Goal: Information Seeking & Learning: Find specific fact

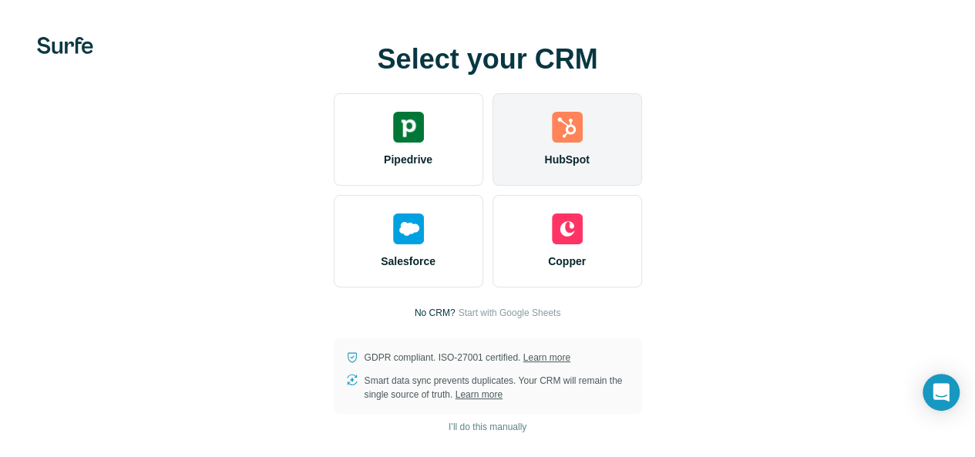
scroll to position [44, 0]
click at [492, 110] on div "HubSpot" at bounding box center [566, 139] width 149 height 92
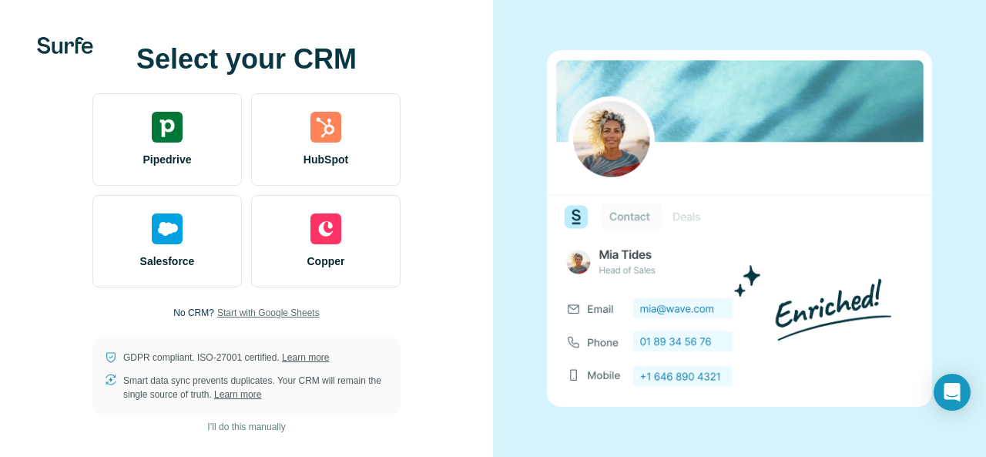
click at [285, 307] on span "Start with Google Sheets" at bounding box center [268, 313] width 102 height 14
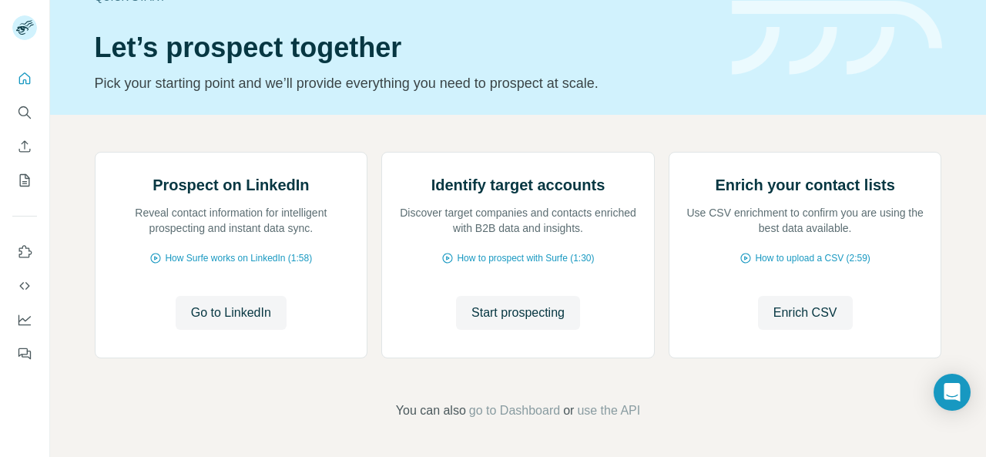
scroll to position [126, 0]
click at [27, 89] on button "Quick start" at bounding box center [24, 79] width 25 height 28
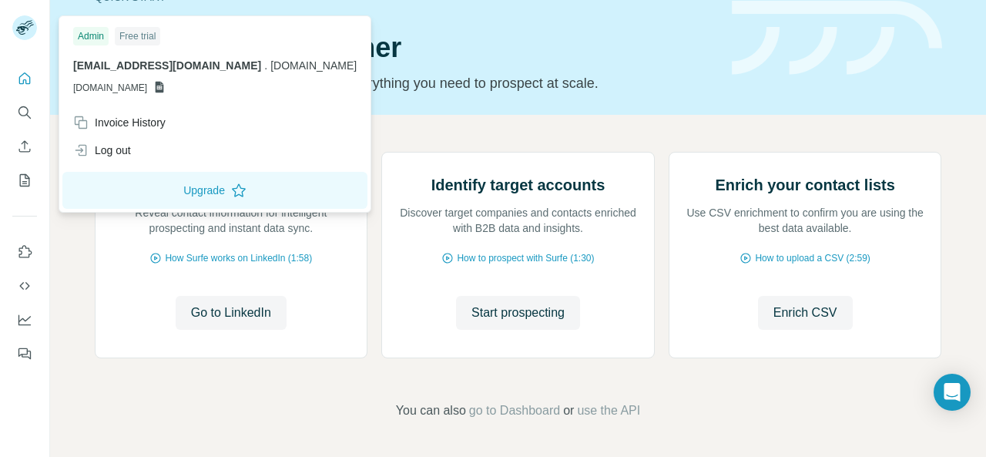
click at [29, 30] on rect at bounding box center [24, 27] width 25 height 25
click at [28, 57] on div at bounding box center [24, 211] width 49 height 312
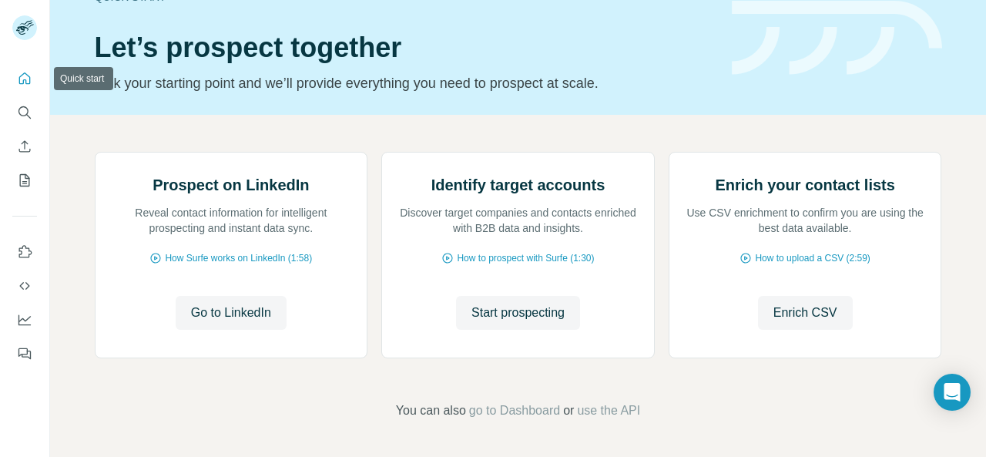
click at [25, 78] on icon "Quick start" at bounding box center [24, 78] width 15 height 15
click at [807, 322] on span "Enrich CSV" at bounding box center [806, 313] width 64 height 18
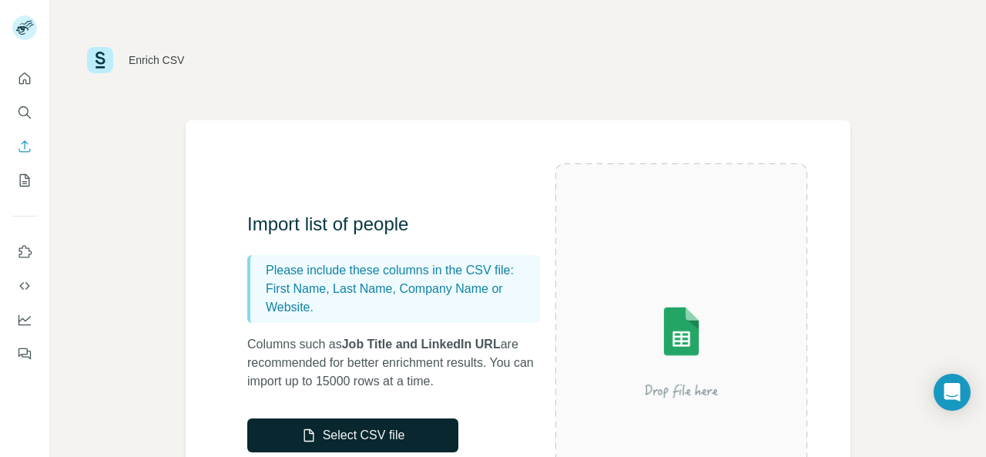
click at [408, 432] on button "Select CSV file" at bounding box center [352, 435] width 211 height 34
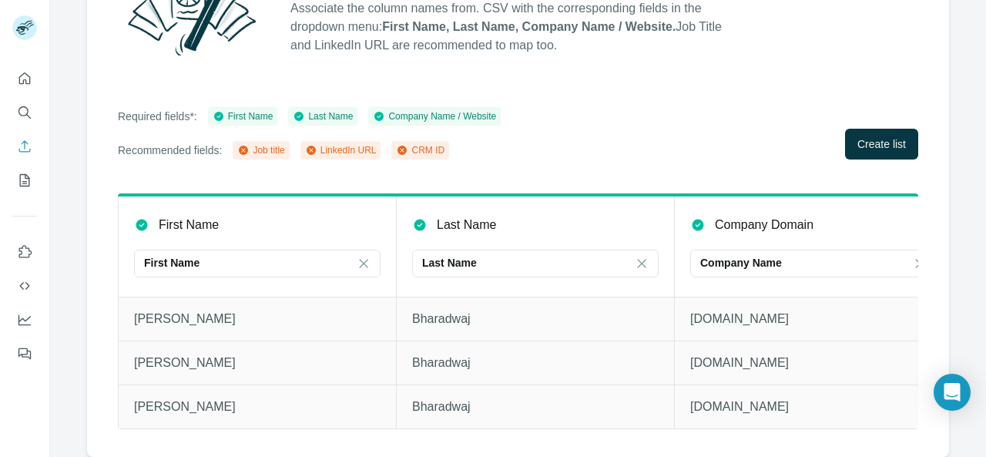
scroll to position [214, 0]
click at [845, 129] on button "Create list" at bounding box center [881, 144] width 73 height 31
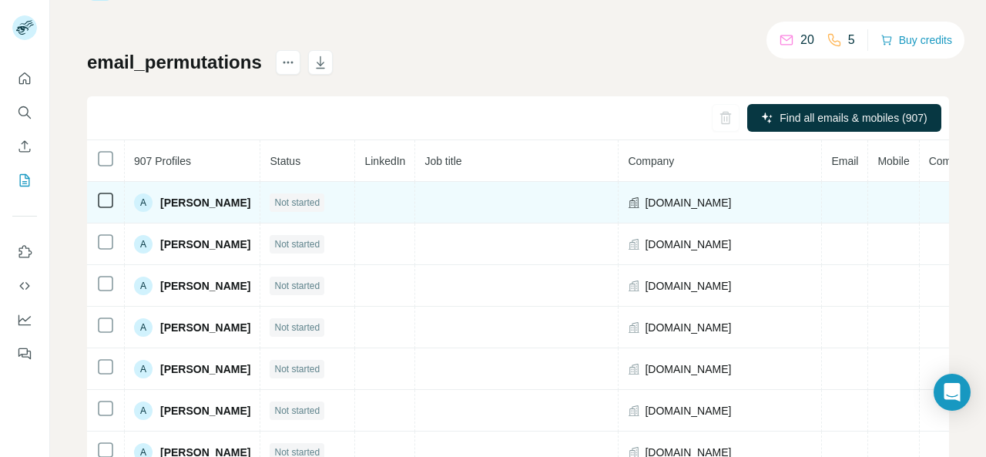
scroll to position [53, 0]
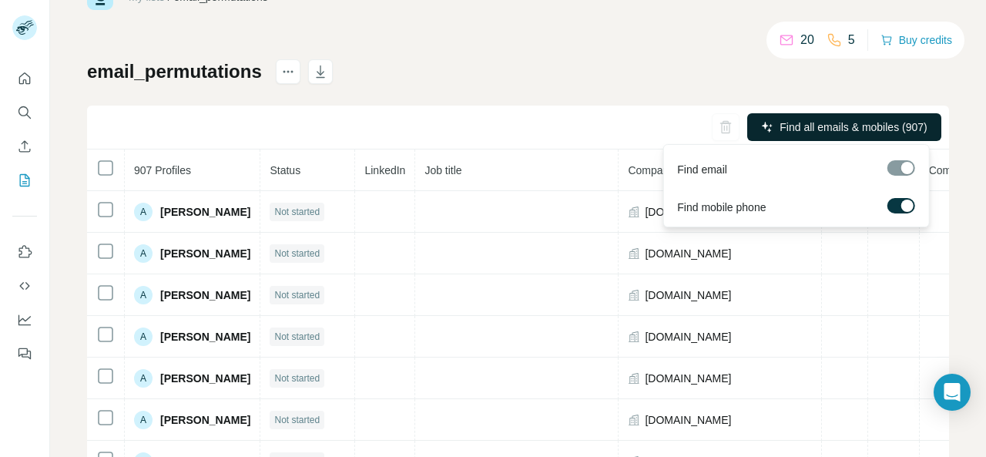
click at [818, 130] on span "Find all emails & mobiles (907)" at bounding box center [853, 126] width 147 height 15
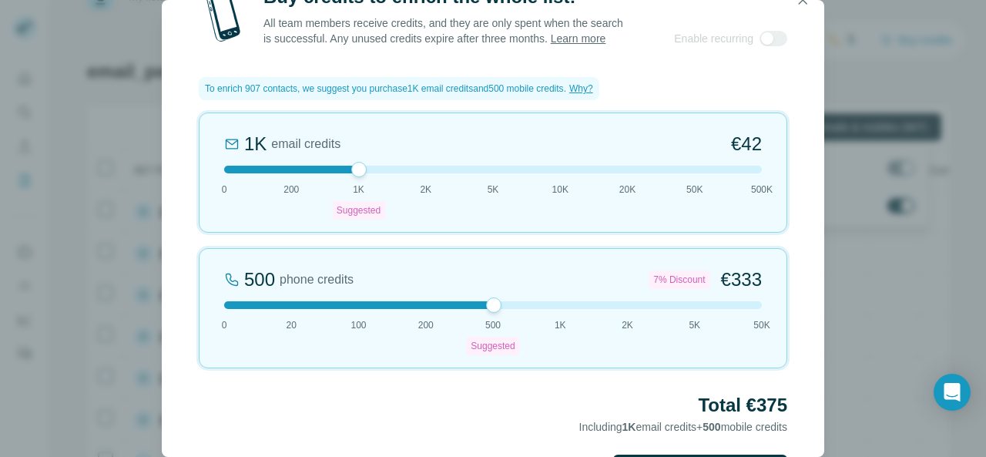
click at [986, 304] on div "Buy credits to enrich the whole list! All team members receive credits, and the…" at bounding box center [493, 228] width 986 height 457
click at [926, 257] on div "Buy credits to enrich the whole list! All team members receive credits, and the…" at bounding box center [493, 228] width 986 height 457
click at [827, 78] on div "Buy credits to enrich the whole list! All team members receive credits, and the…" at bounding box center [493, 228] width 986 height 457
click at [806, 4] on icon "button" at bounding box center [802, -1] width 15 height 15
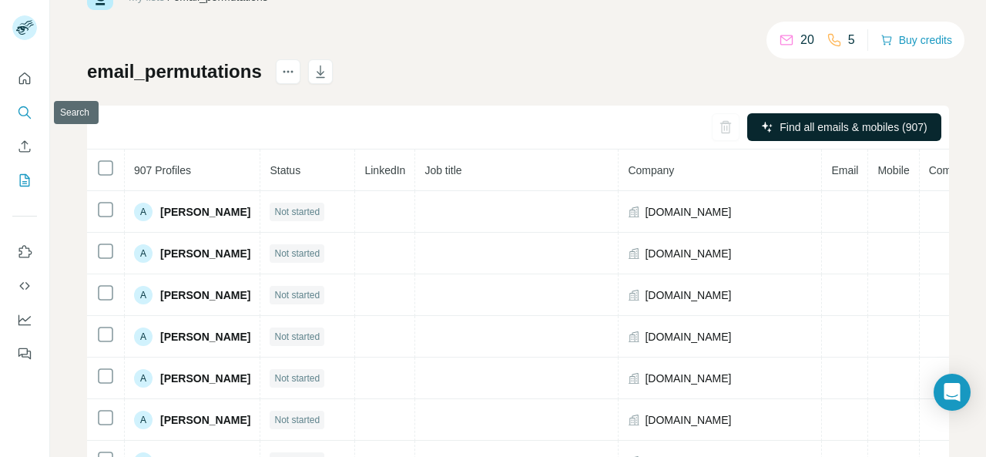
click at [24, 113] on icon "Search" at bounding box center [24, 112] width 15 height 15
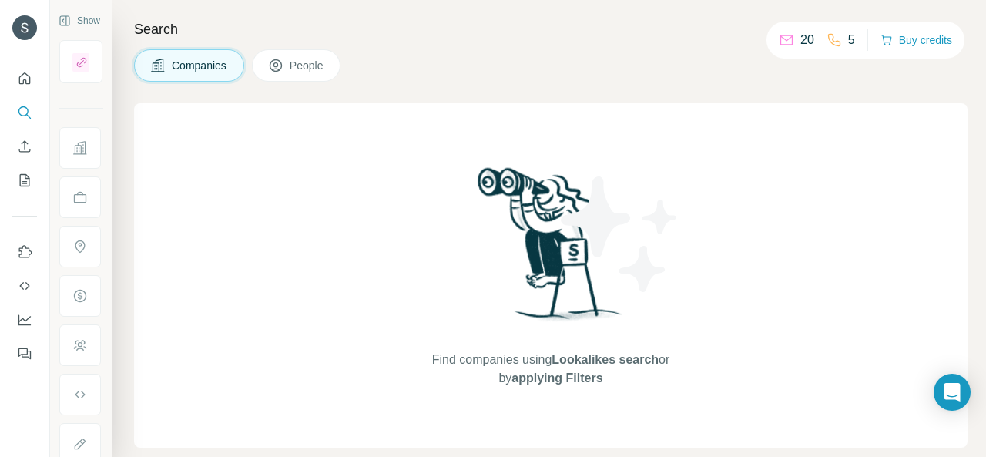
click at [311, 71] on span "People" at bounding box center [307, 65] width 35 height 15
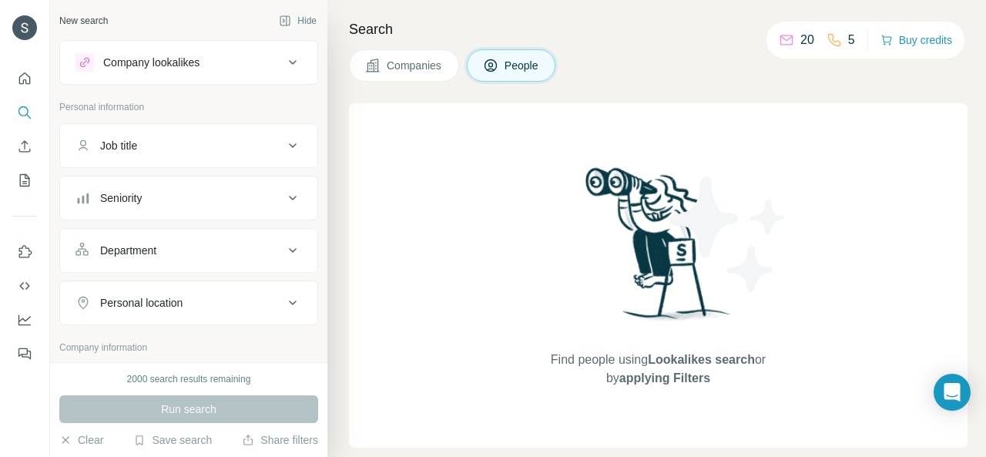
click at [264, 69] on div "Company lookalikes" at bounding box center [180, 62] width 208 height 18
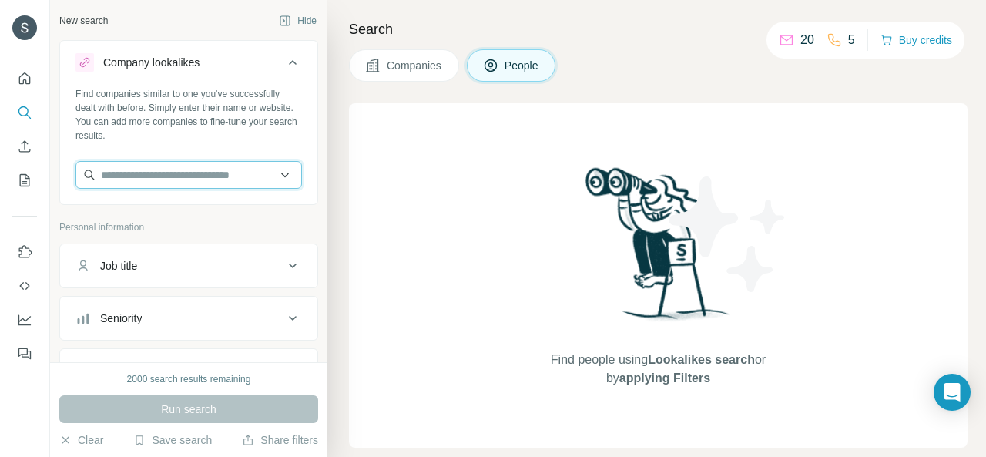
click at [228, 177] on input "text" at bounding box center [189, 175] width 227 height 28
click at [292, 221] on p "Personal information" at bounding box center [188, 227] width 259 height 14
click at [411, 62] on span "Companies" at bounding box center [415, 65] width 56 height 15
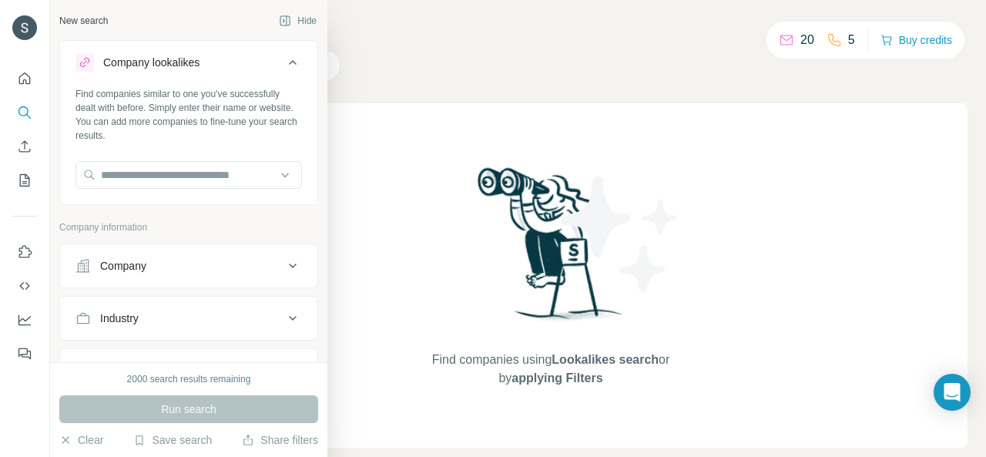
click at [266, 269] on div "Company" at bounding box center [180, 265] width 208 height 15
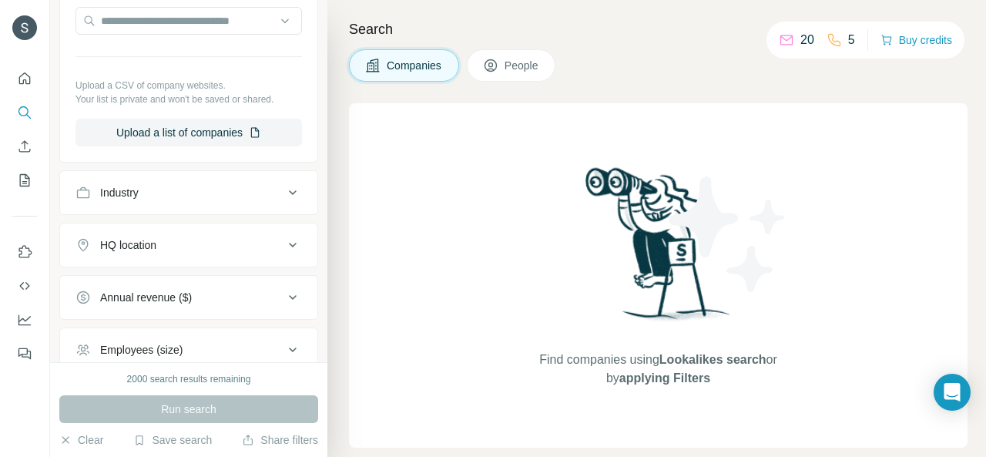
scroll to position [317, 0]
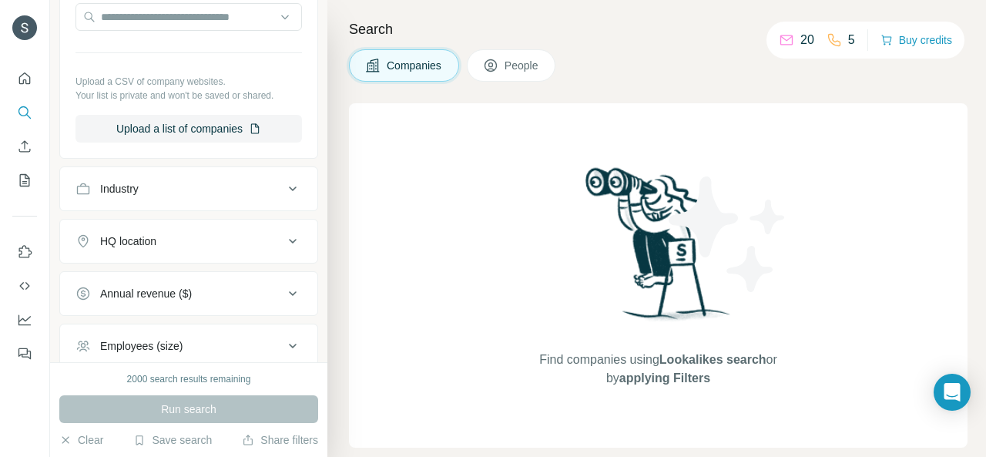
click at [259, 190] on div "Industry" at bounding box center [180, 188] width 208 height 15
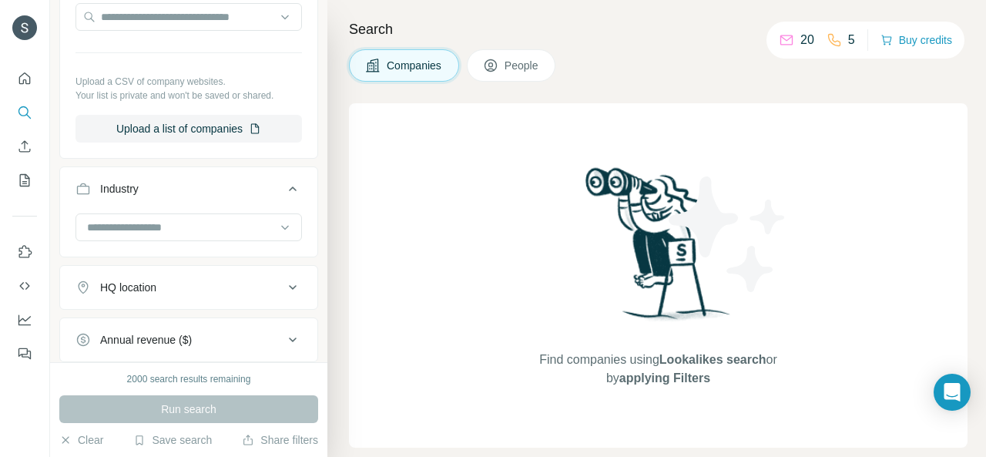
click at [225, 230] on input at bounding box center [181, 227] width 190 height 17
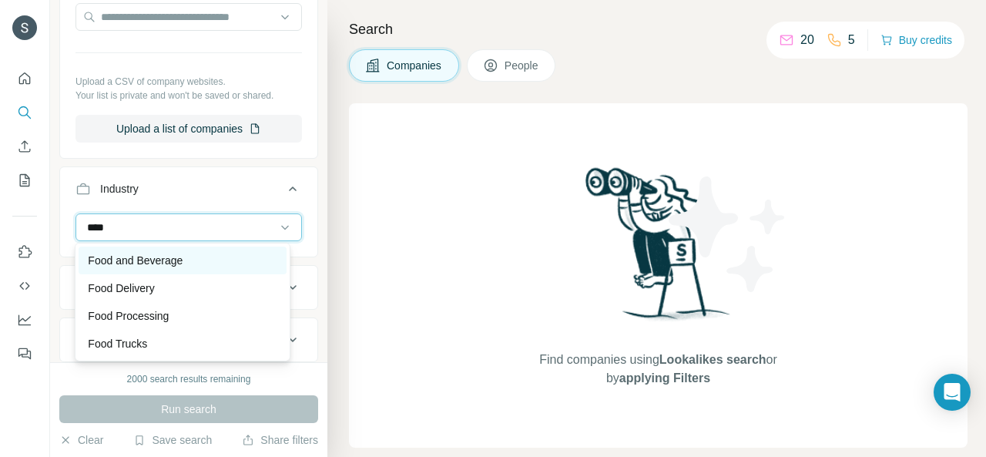
type input "****"
click at [187, 254] on div "Food and Beverage" at bounding box center [182, 260] width 189 height 15
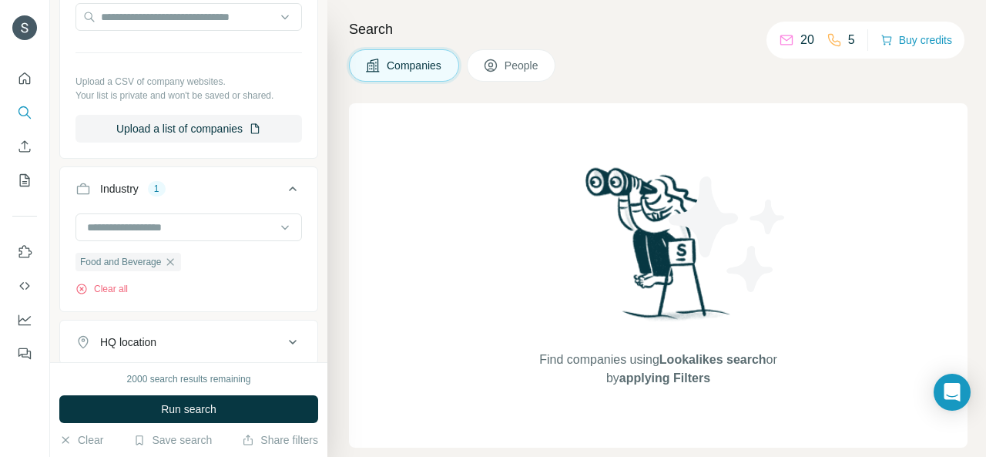
scroll to position [567, 0]
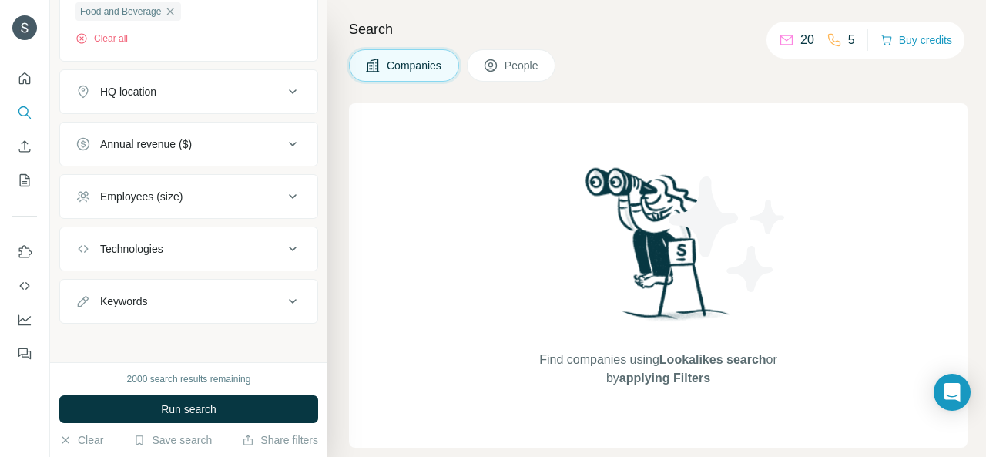
click at [211, 104] on button "HQ location" at bounding box center [188, 91] width 257 height 37
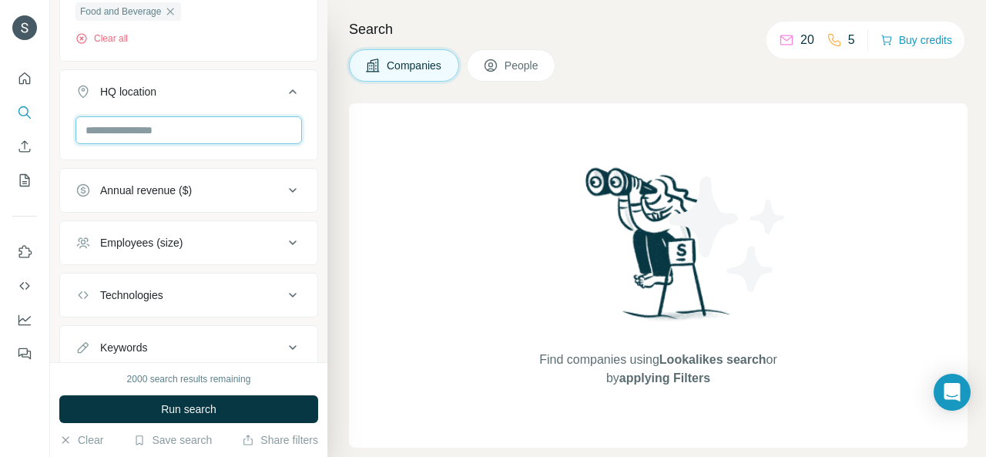
click at [140, 129] on input "text" at bounding box center [189, 130] width 227 height 28
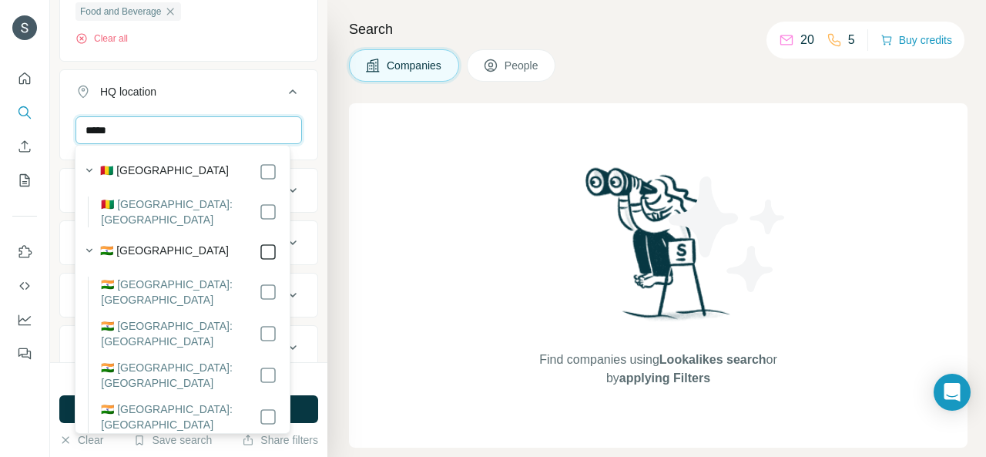
type input "*****"
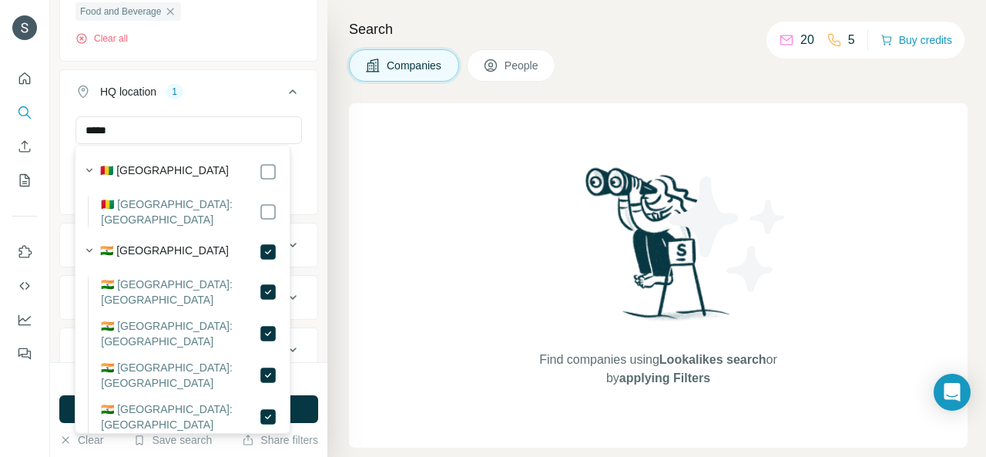
click at [306, 218] on div "New search Hide Company lookalikes Find companies similar to one you've success…" at bounding box center [188, 181] width 277 height 362
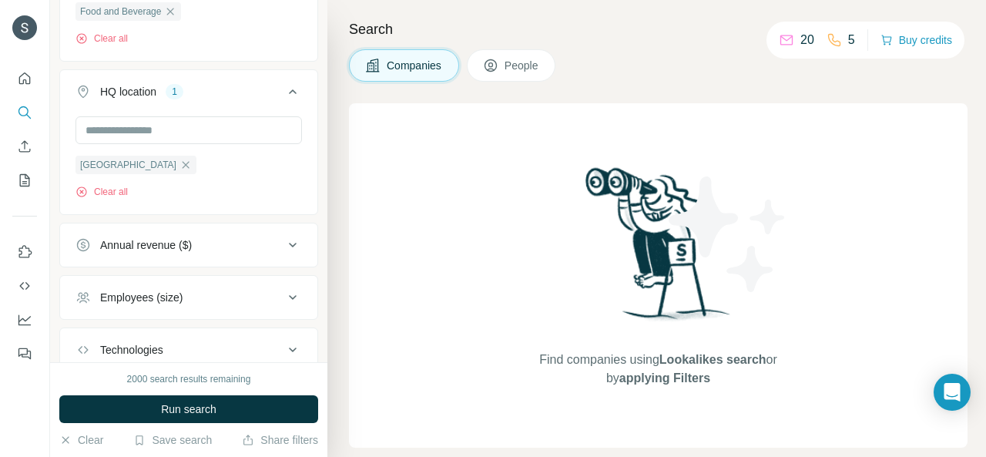
click at [284, 294] on icon at bounding box center [293, 297] width 18 height 18
click at [328, 278] on div "Search Companies People Find companies using Lookalikes search or by applying F…" at bounding box center [657, 228] width 659 height 457
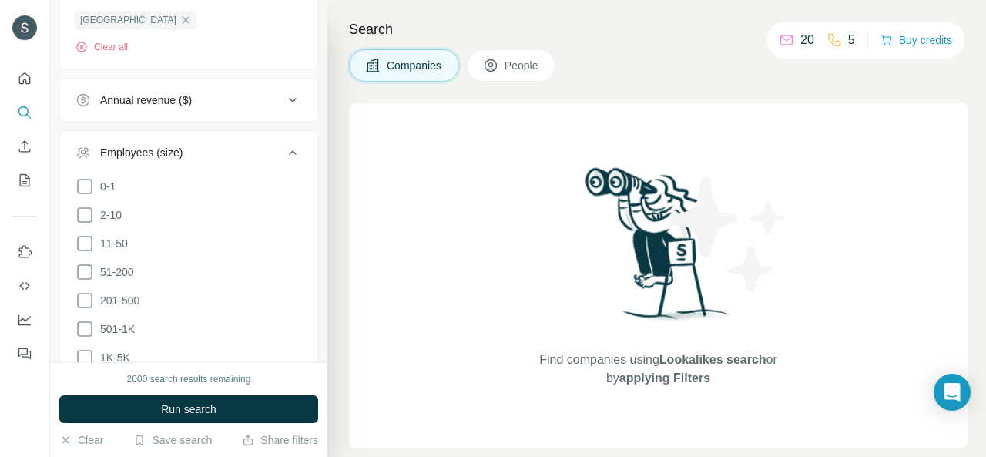
scroll to position [750, 0]
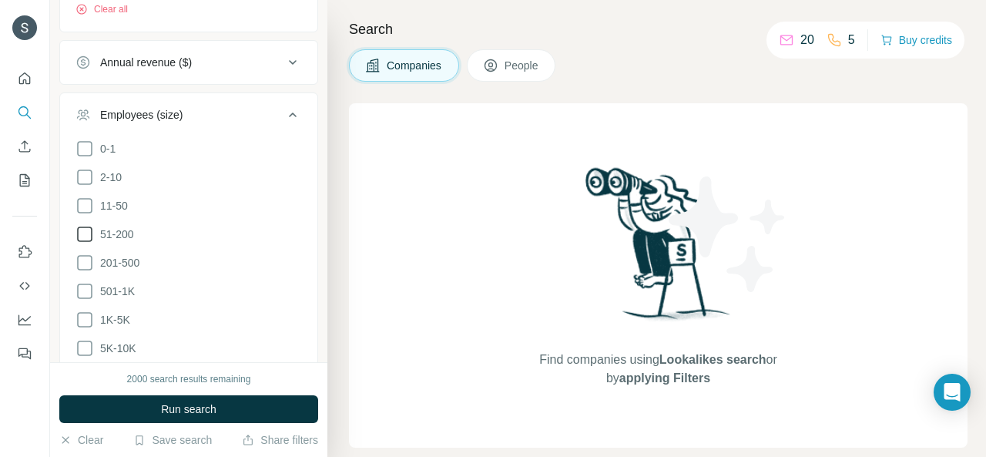
click at [86, 229] on icon at bounding box center [85, 234] width 18 height 18
click at [85, 203] on icon at bounding box center [85, 206] width 18 height 18
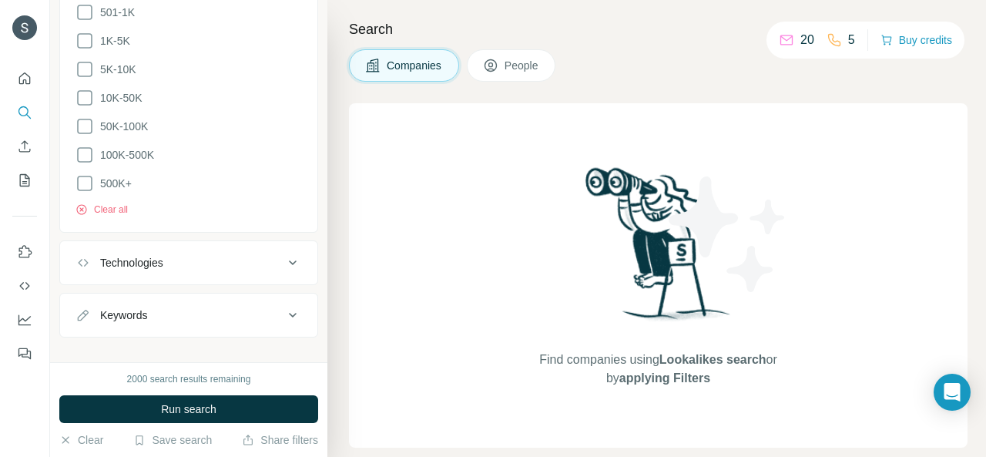
scroll to position [1039, 0]
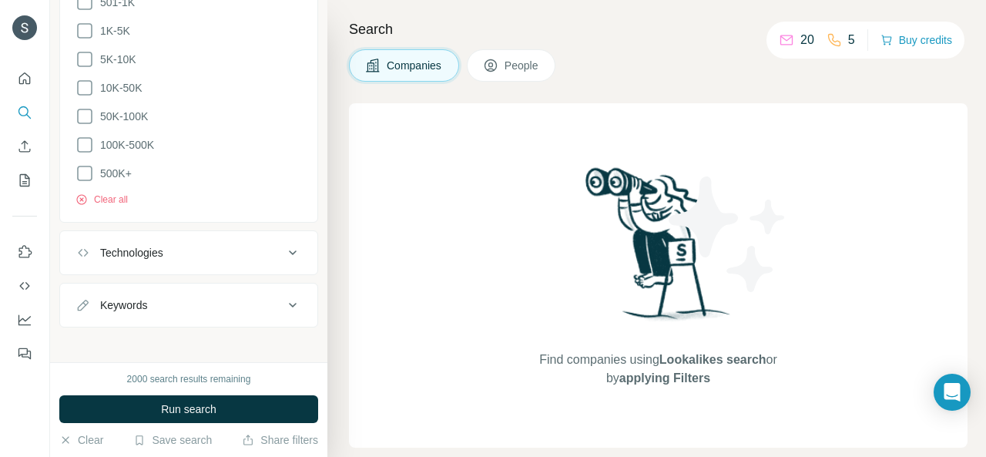
click at [284, 244] on icon at bounding box center [293, 253] width 18 height 18
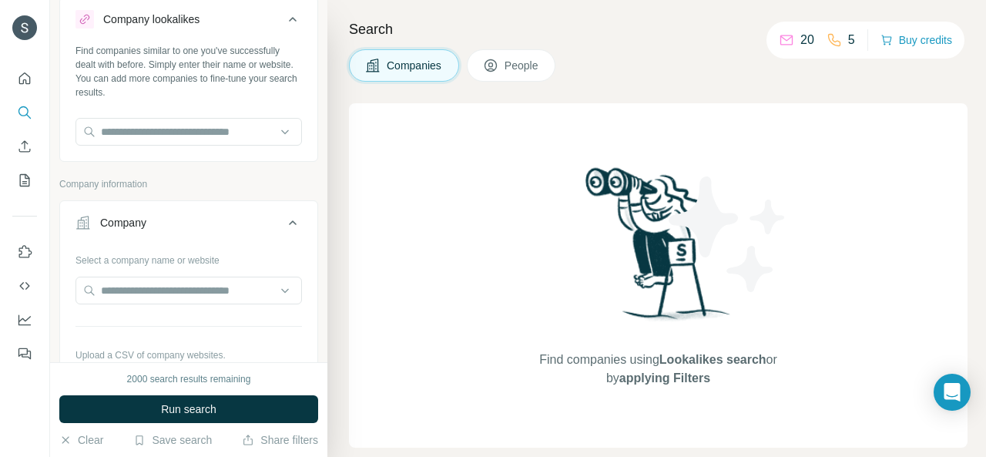
scroll to position [42, 0]
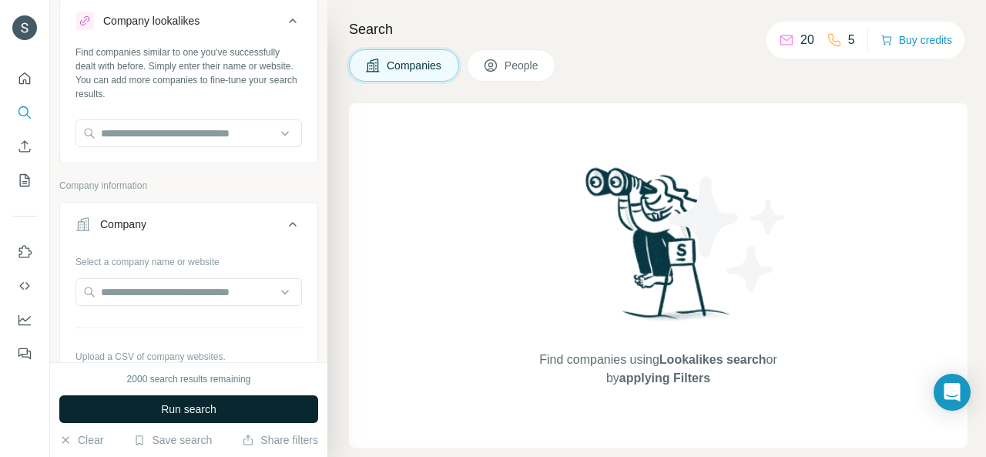
click at [274, 409] on button "Run search" at bounding box center [188, 409] width 259 height 28
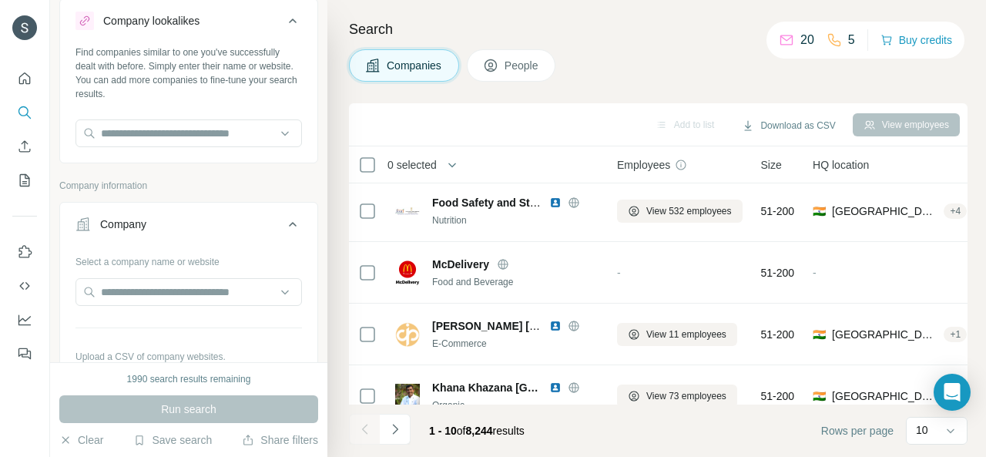
scroll to position [347, 0]
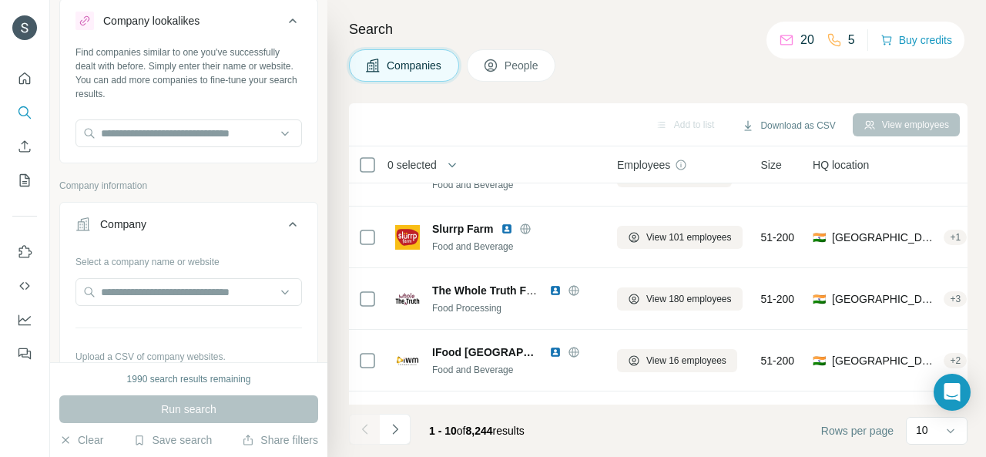
click at [515, 64] on span "People" at bounding box center [522, 65] width 35 height 15
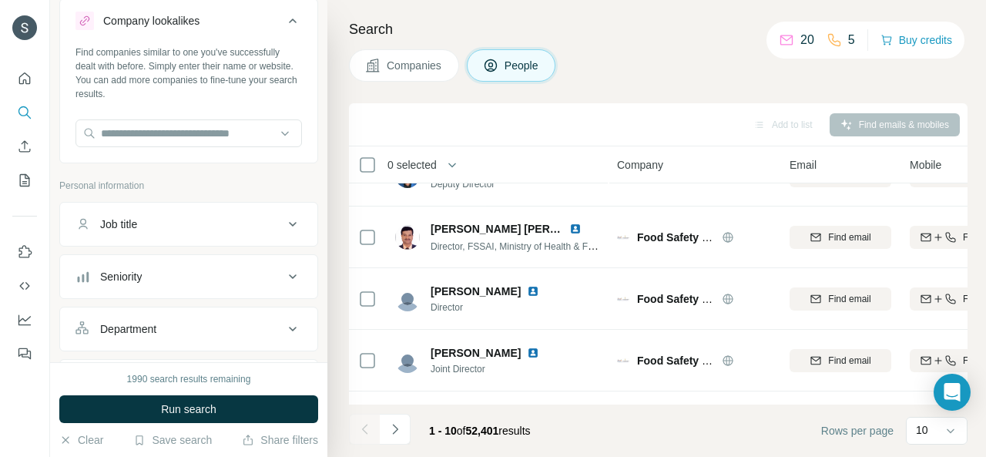
click at [284, 228] on icon at bounding box center [293, 224] width 18 height 18
click at [257, 230] on div "Job title" at bounding box center [180, 224] width 208 height 15
click at [194, 266] on input "text" at bounding box center [174, 263] width 196 height 28
type input "*"
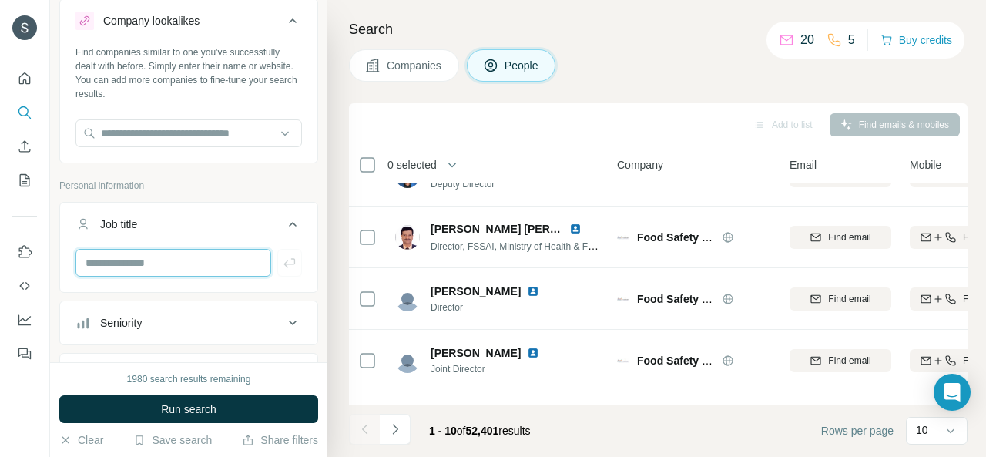
type input "*"
type input "*****"
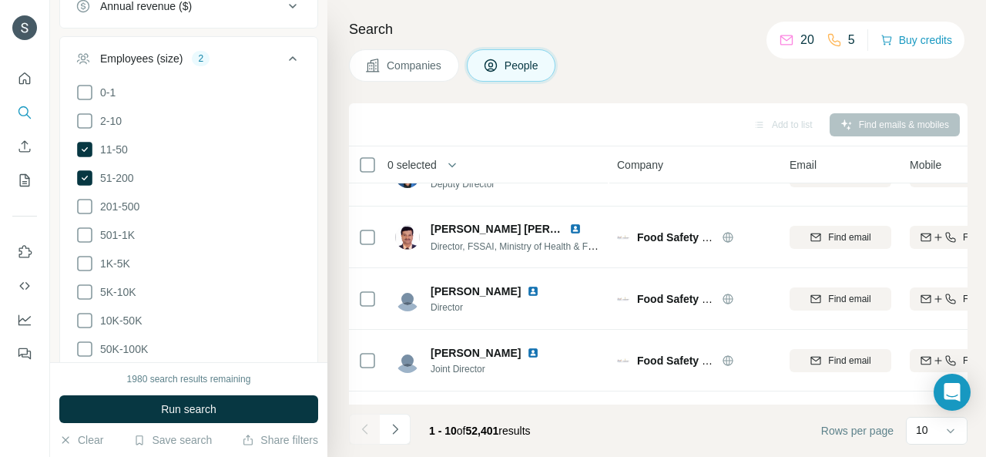
scroll to position [1425, 0]
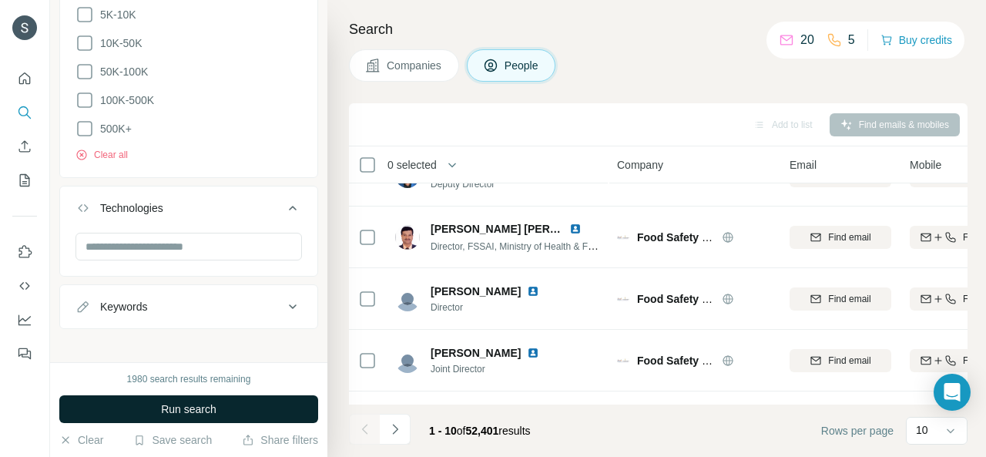
click at [214, 397] on button "Run search" at bounding box center [188, 409] width 259 height 28
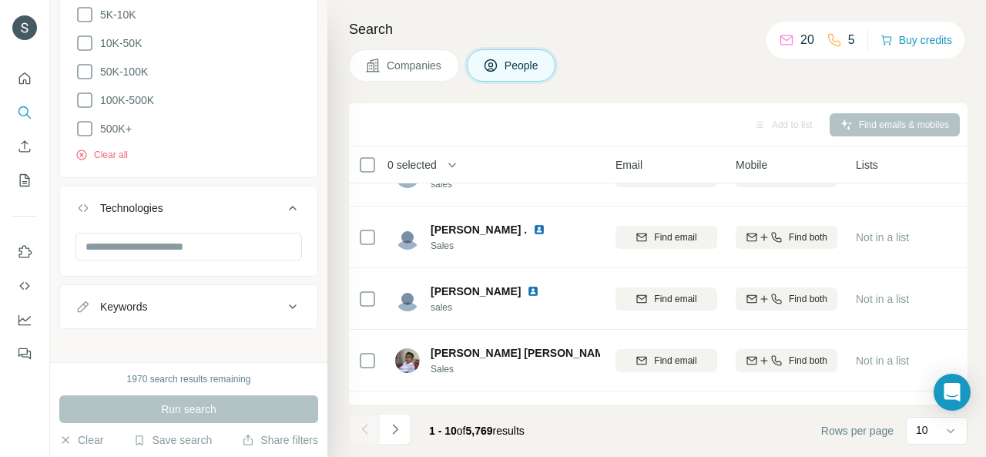
scroll to position [347, 163]
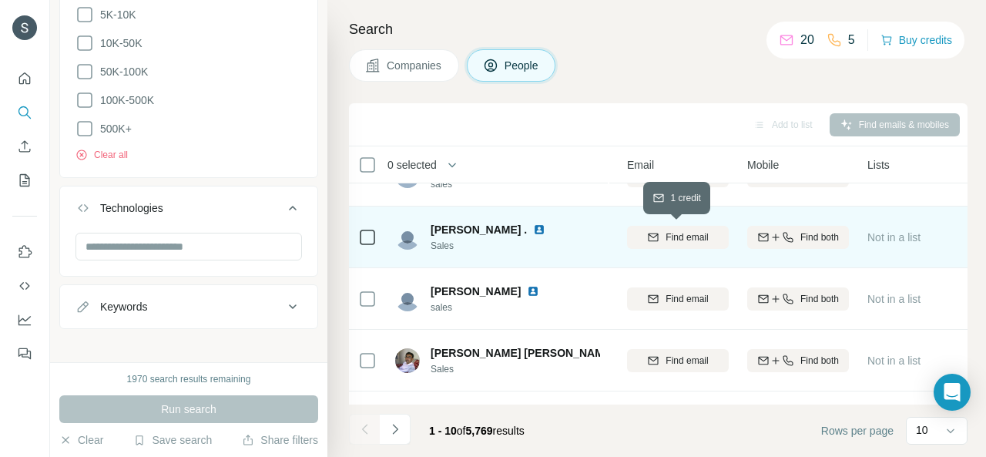
click at [686, 241] on span "Find email" at bounding box center [687, 237] width 42 height 14
click at [896, 233] on span "1 list" at bounding box center [900, 236] width 19 height 14
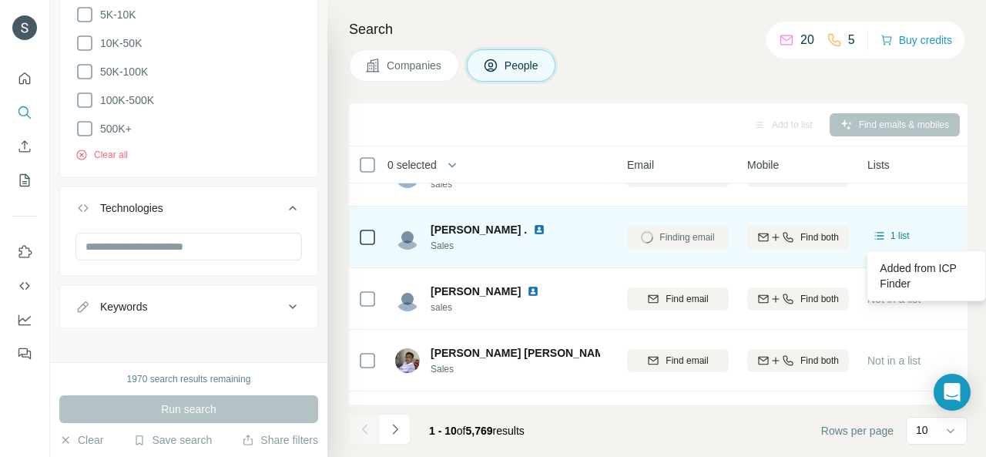
click at [900, 219] on div "1 list" at bounding box center [919, 237] width 102 height 42
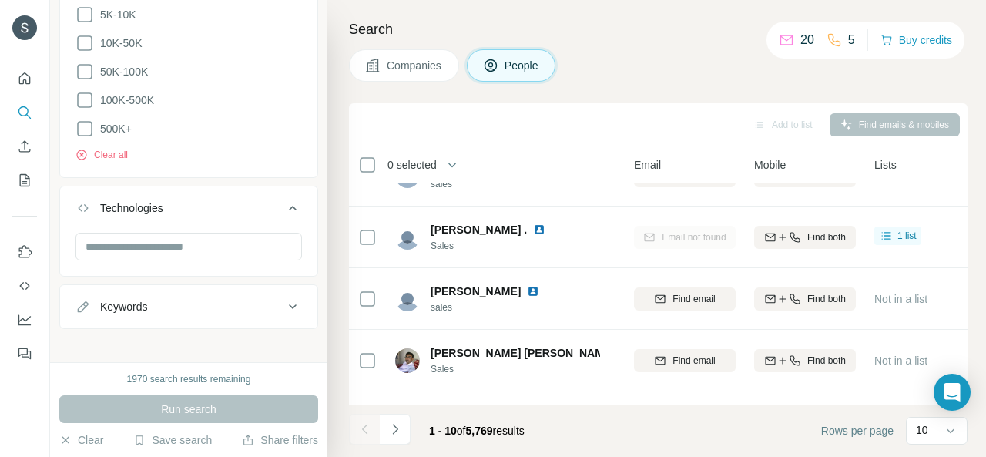
scroll to position [0, 156]
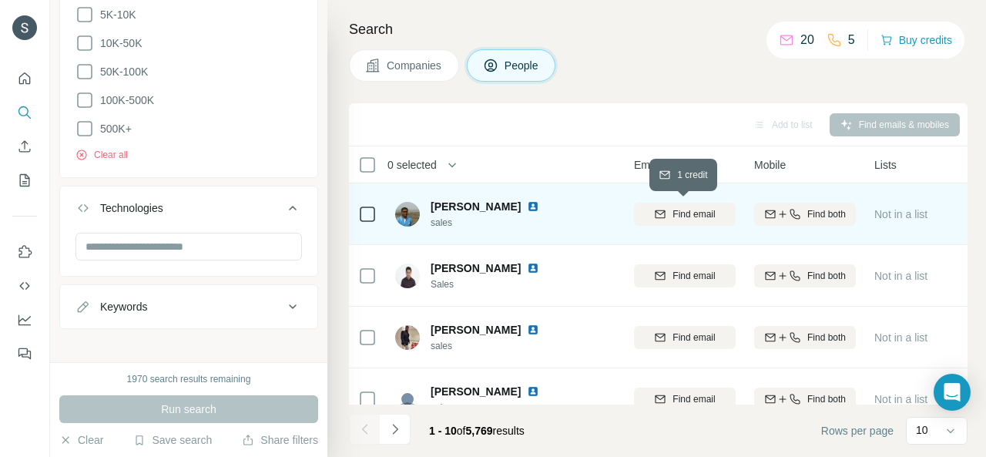
click at [686, 211] on span "Find email" at bounding box center [694, 214] width 42 height 14
